Goal: Task Accomplishment & Management: Manage account settings

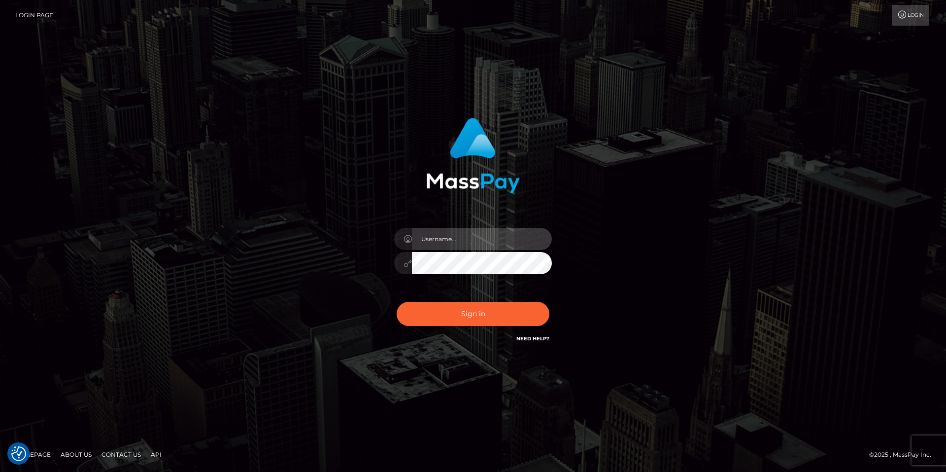
click at [446, 232] on input "text" at bounding box center [482, 239] width 140 height 22
type input "smiley.throne"
click at [464, 236] on input "text" at bounding box center [482, 239] width 140 height 22
type input "smiley.throne"
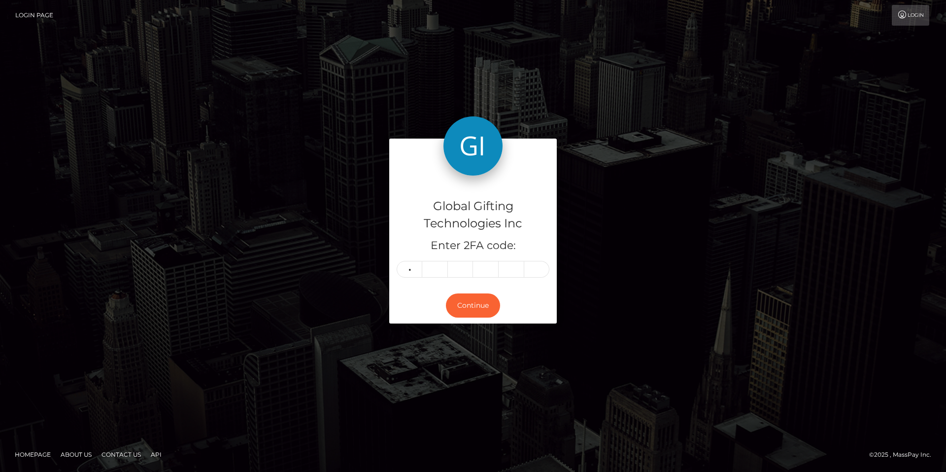
type input "2"
type input "9"
type input "6"
type input "9"
type input "5"
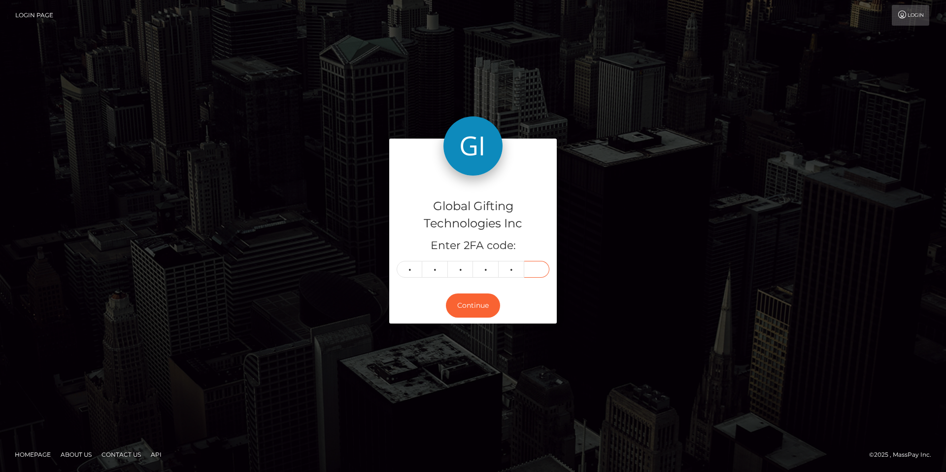
type input "7"
